Goal: Task Accomplishment & Management: Use online tool/utility

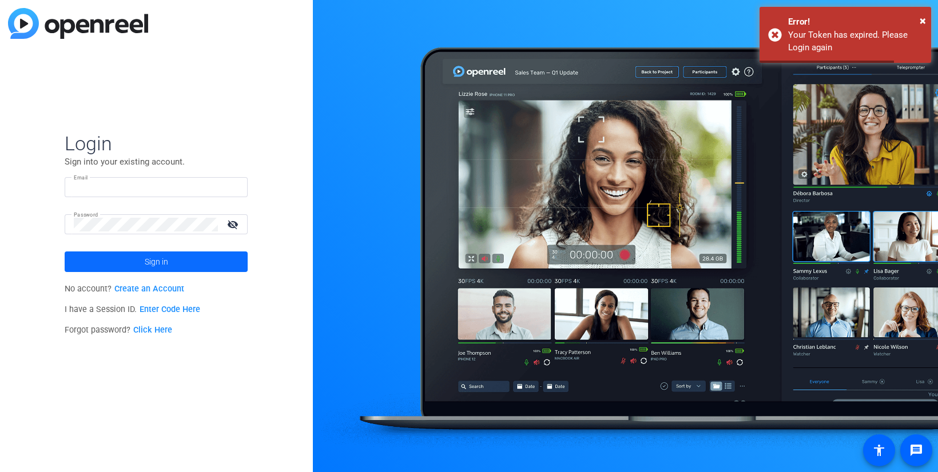
type input "[EMAIL_ADDRESS][PERSON_NAME][DOMAIN_NAME]"
click at [151, 264] on span "Sign in" at bounding box center [156, 262] width 23 height 29
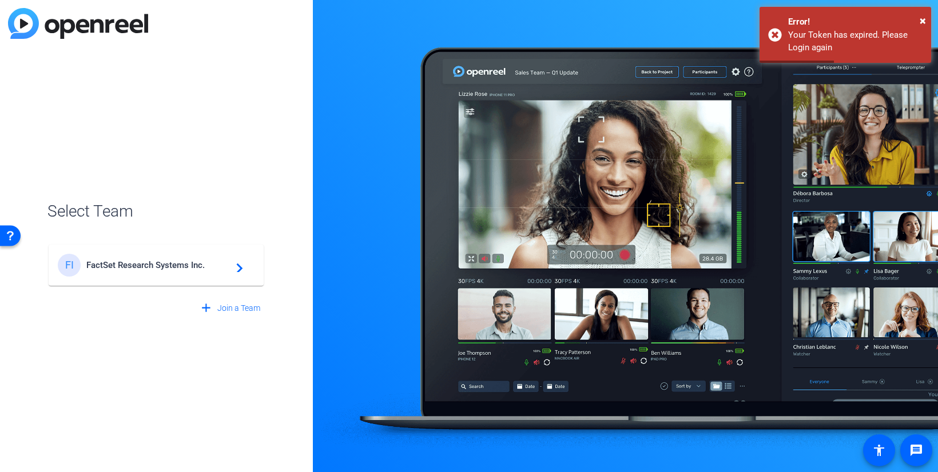
click at [208, 270] on div "FI FactSet Research Systems Inc. navigate_next" at bounding box center [156, 265] width 197 height 23
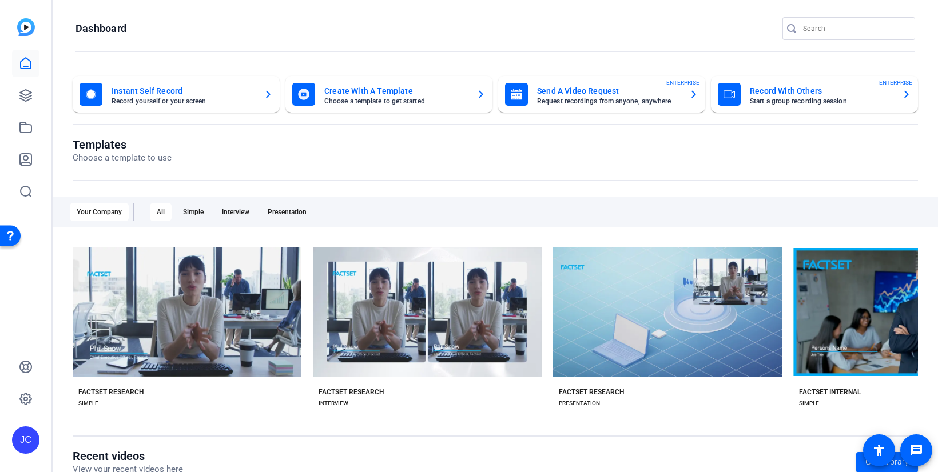
click at [572, 95] on mat-card-title "Send A Video Request" at bounding box center [608, 91] width 143 height 14
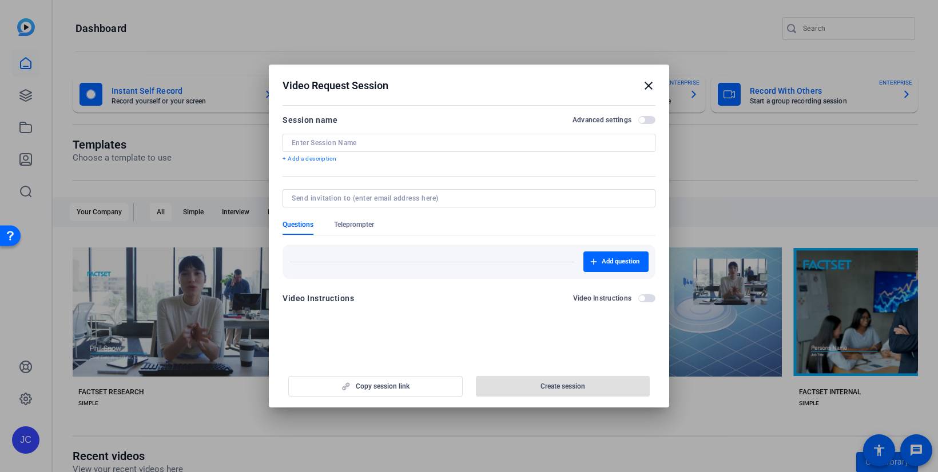
click at [481, 144] on input at bounding box center [469, 142] width 354 height 9
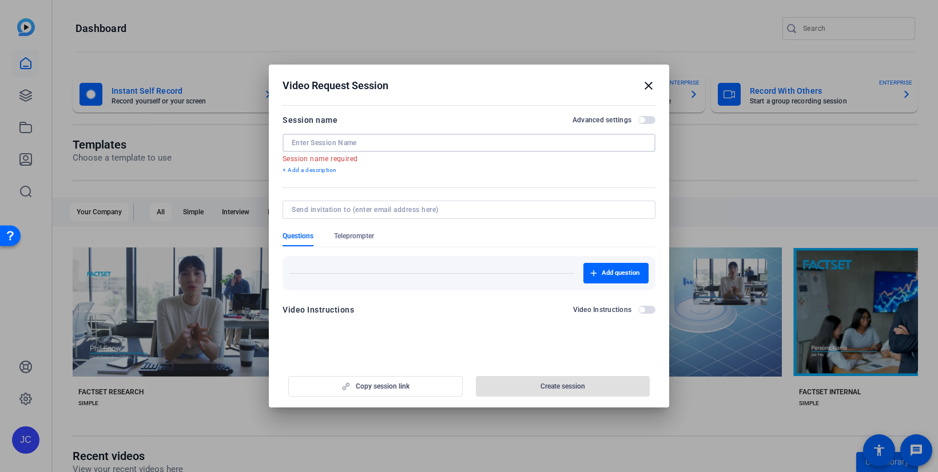
paste input "Importance of First Pillar"
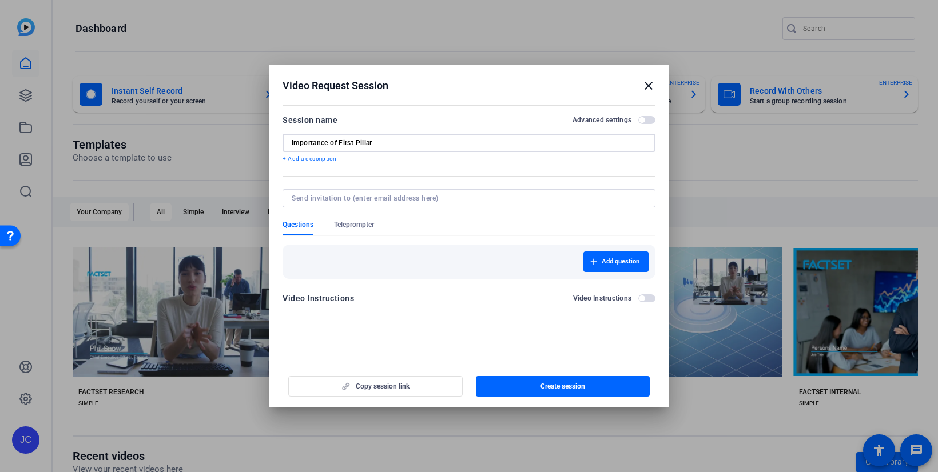
click at [294, 141] on input "Importance of First Pillar" at bounding box center [469, 142] width 354 height 9
click at [393, 139] on input "Importance of First Pillar" at bounding box center [469, 142] width 354 height 9
click at [471, 140] on input "Importance of First Pillar- Product & Tech Town Ha" at bounding box center [469, 142] width 354 height 9
drag, startPoint x: 472, startPoint y: 139, endPoint x: 433, endPoint y: 139, distance: 38.3
click at [433, 139] on input "Importance of First Pillar- Product & Tech Town Ha" at bounding box center [469, 142] width 354 height 9
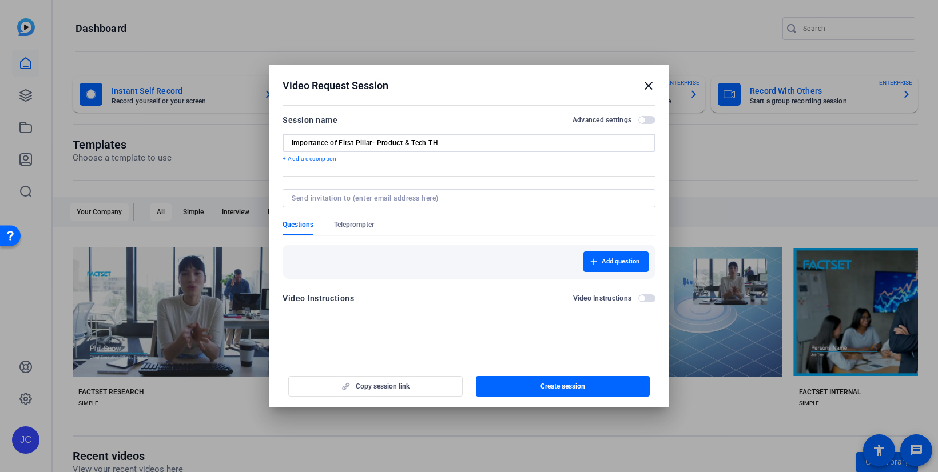
type input "Importance of First Pillar- Product & Tech TH"
click at [386, 197] on input at bounding box center [467, 198] width 350 height 9
click at [401, 198] on input at bounding box center [467, 198] width 350 height 9
paste input "[EMAIL_ADDRESS][DOMAIN_NAME]"
type input "[EMAIL_ADDRESS][DOMAIN_NAME]"
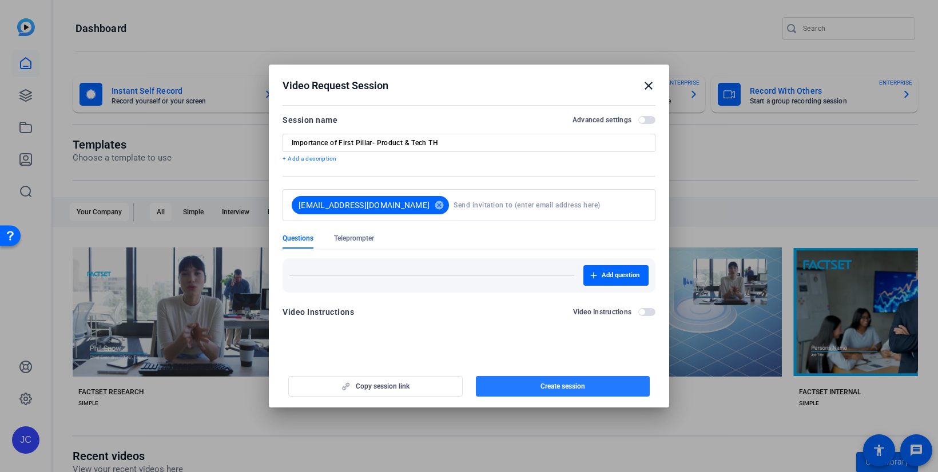
click at [570, 384] on span "Create session" at bounding box center [562, 386] width 45 height 9
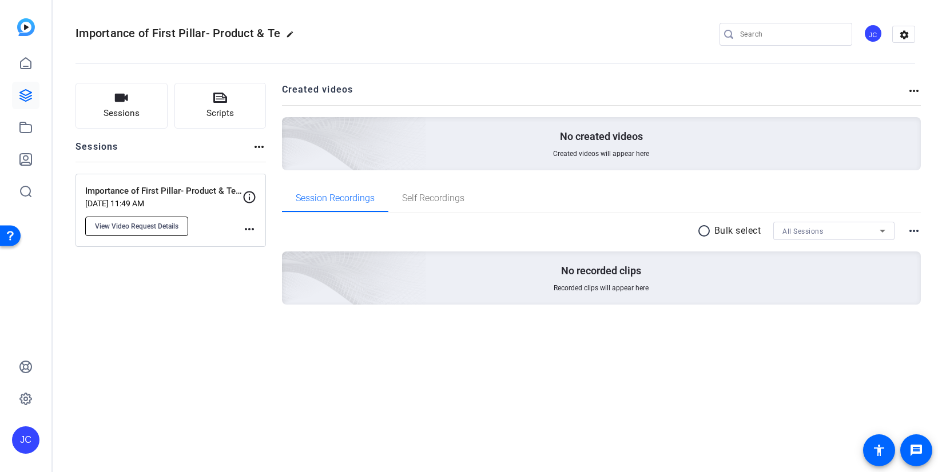
click at [158, 227] on span "View Video Request Details" at bounding box center [136, 226] width 83 height 9
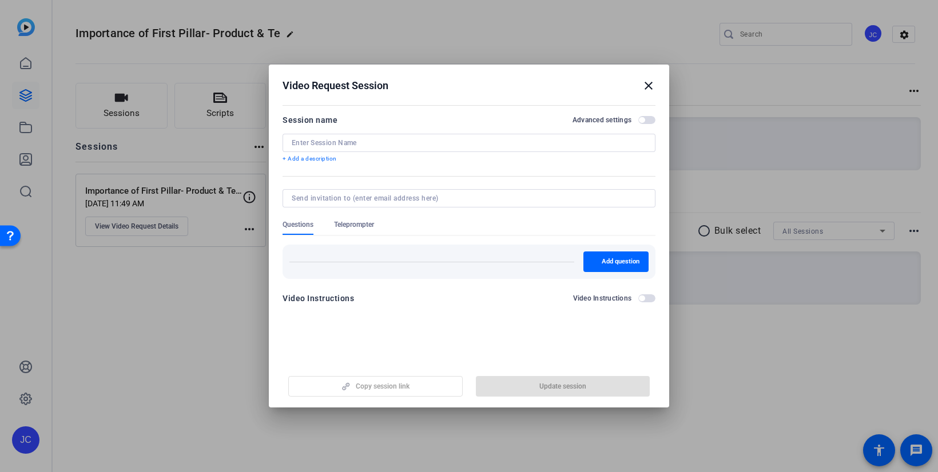
type input "Importance of First Pillar- Product & Tech TH"
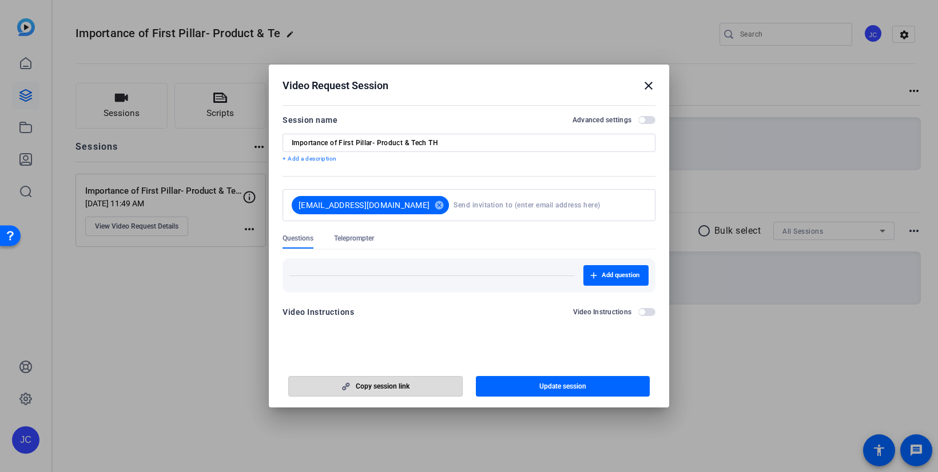
click at [398, 390] on span "Copy session link" at bounding box center [383, 386] width 54 height 9
click at [648, 85] on mat-icon "close" at bounding box center [648, 86] width 14 height 14
